Goal: Communication & Community: Connect with others

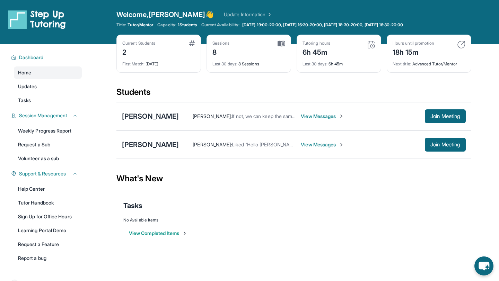
click at [301, 113] on span "View Messages" at bounding box center [322, 116] width 43 height 7
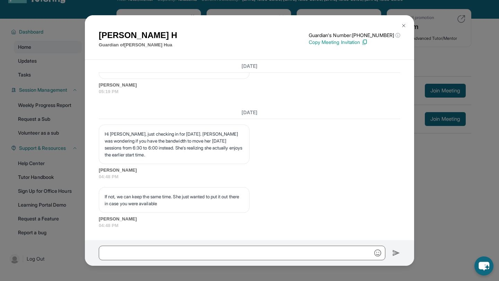
scroll to position [4090, 0]
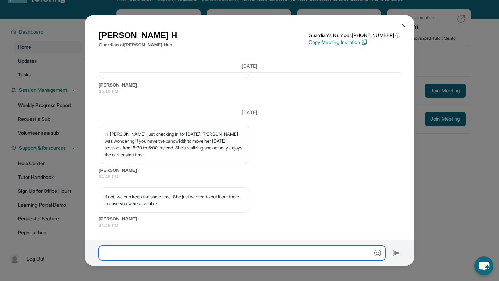
click at [198, 255] on input "text" at bounding box center [242, 253] width 287 height 15
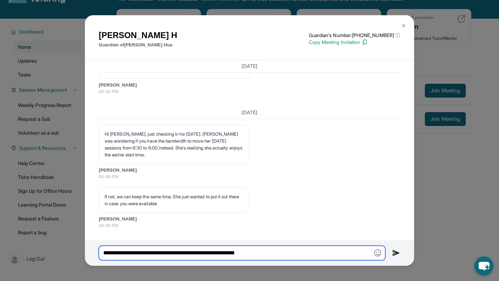
type input "**********"
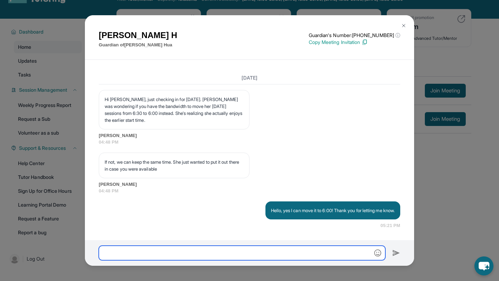
scroll to position [4125, 0]
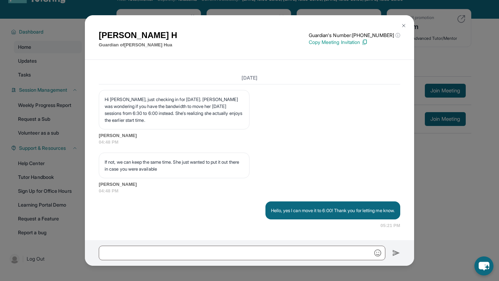
click at [403, 25] on img at bounding box center [404, 26] width 6 height 6
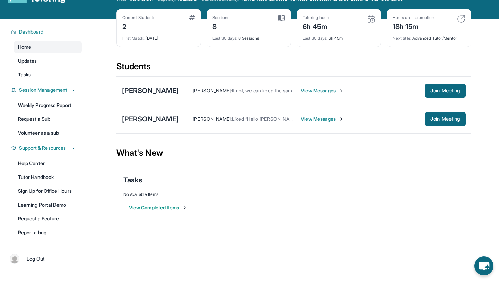
click at [311, 119] on span "View Messages" at bounding box center [322, 119] width 43 height 7
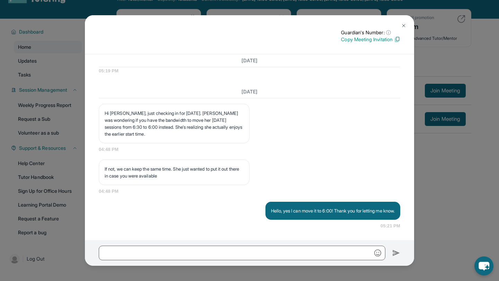
scroll to position [3883, 0]
click at [224, 245] on div at bounding box center [249, 254] width 329 height 26
click at [402, 25] on img at bounding box center [404, 26] width 6 height 6
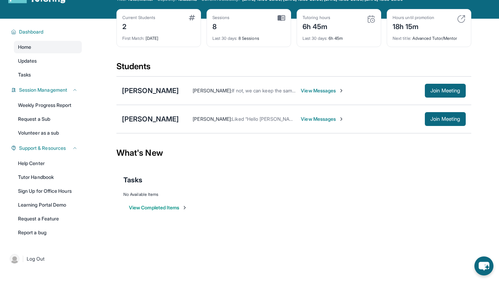
click at [301, 118] on span "View Messages" at bounding box center [322, 119] width 43 height 7
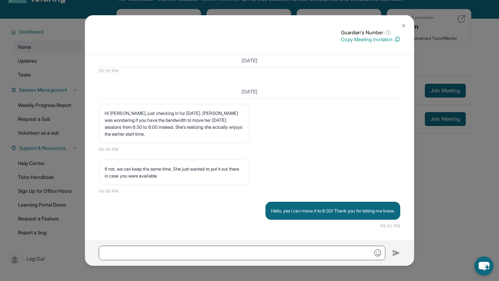
click at [402, 22] on button at bounding box center [404, 26] width 14 height 14
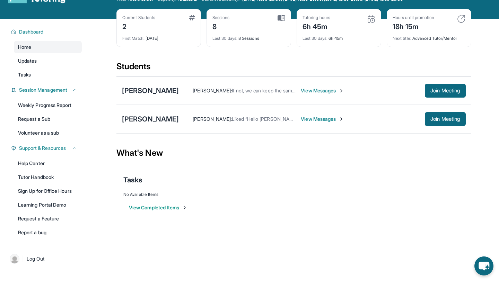
scroll to position [0, 0]
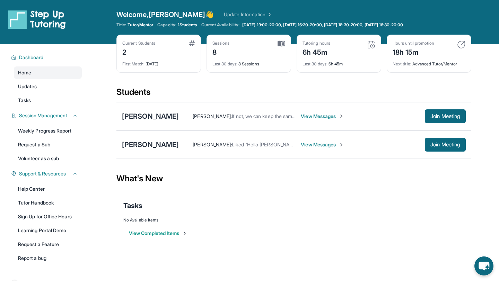
click at [314, 51] on div "6h 45m" at bounding box center [317, 51] width 28 height 11
click at [371, 42] on img at bounding box center [371, 45] width 8 height 8
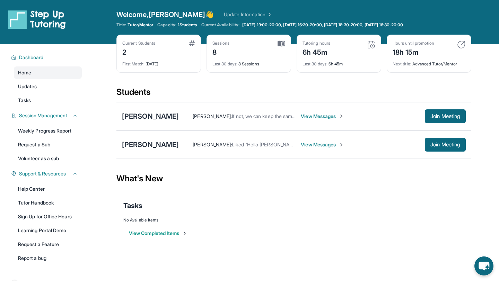
click at [312, 53] on div "6h 45m" at bounding box center [317, 51] width 28 height 11
click at [255, 66] on div "Last 30 days : 8 Sessions" at bounding box center [248, 62] width 73 height 10
click at [254, 68] on div "Sessions 8 Last 30 days : 8 Sessions" at bounding box center [249, 54] width 85 height 38
click at [444, 118] on span "Join Meeting" at bounding box center [445, 116] width 30 height 4
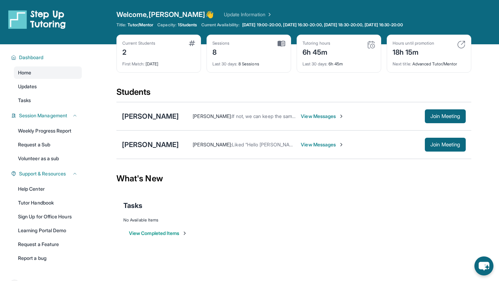
click at [301, 117] on span "View Messages" at bounding box center [322, 116] width 43 height 7
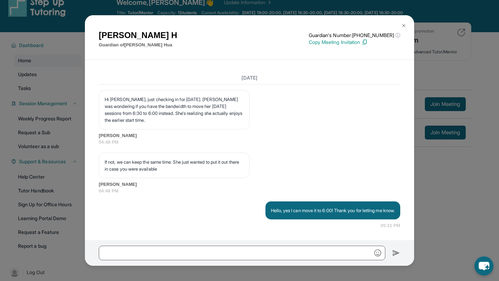
scroll to position [16, 0]
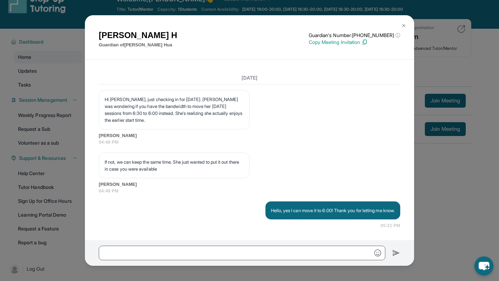
click at [401, 25] on img at bounding box center [404, 26] width 6 height 6
